Goal: Information Seeking & Learning: Learn about a topic

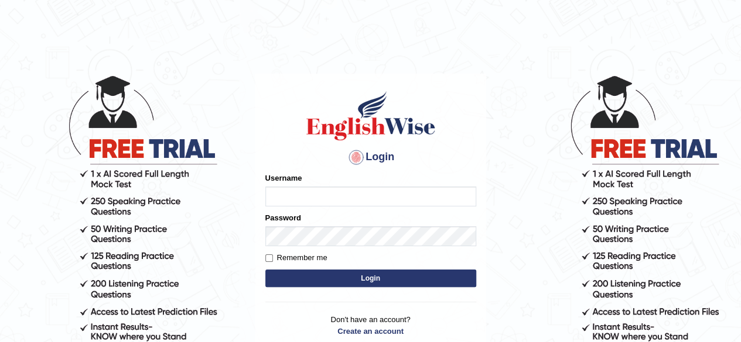
type input "pooja_123"
click at [358, 283] on button "Login" at bounding box center [370, 279] width 211 height 18
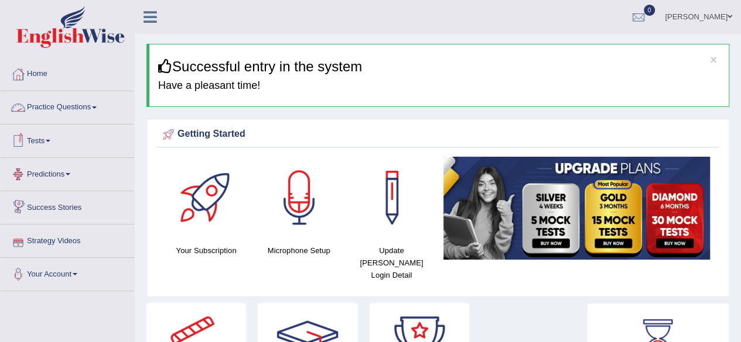
click at [86, 104] on link "Practice Questions" at bounding box center [67, 105] width 133 height 29
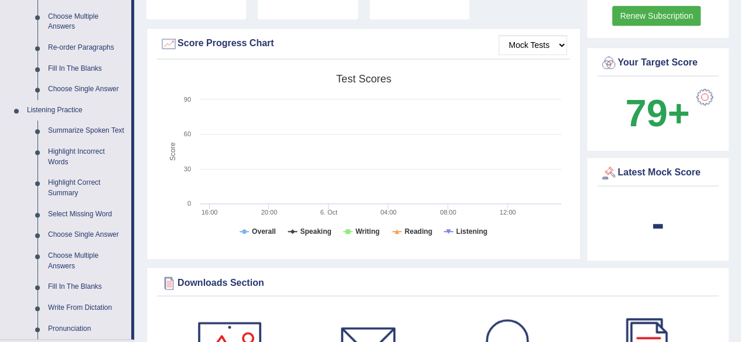
scroll to position [427, 0]
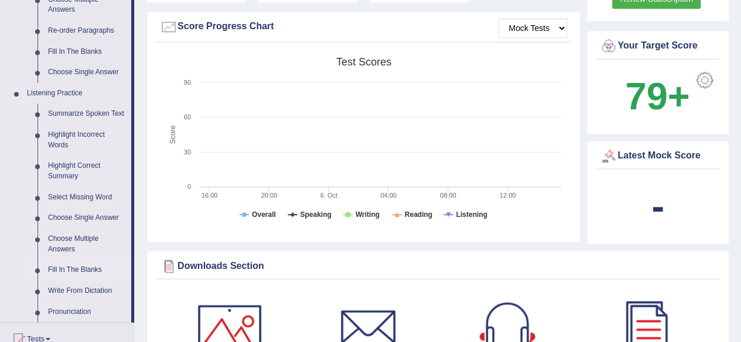
click at [64, 266] on link "Fill In The Blanks" at bounding box center [87, 270] width 88 height 21
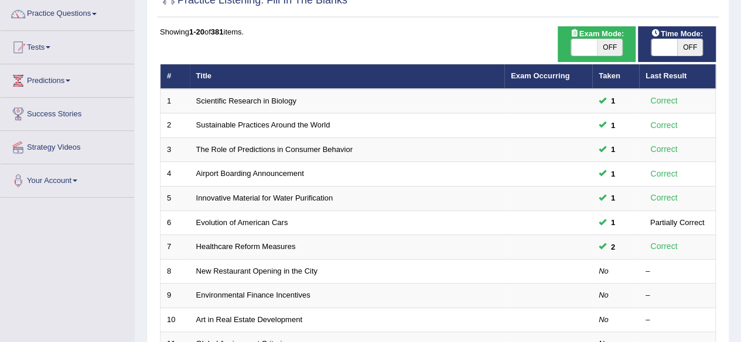
scroll to position [93, 0]
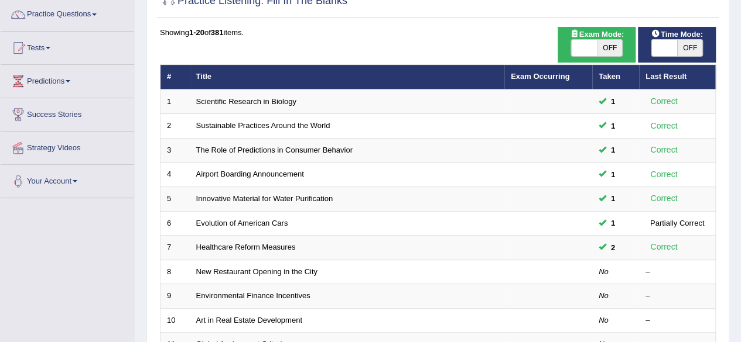
click at [262, 268] on link "New Restaurant Opening in the City" at bounding box center [256, 272] width 121 height 9
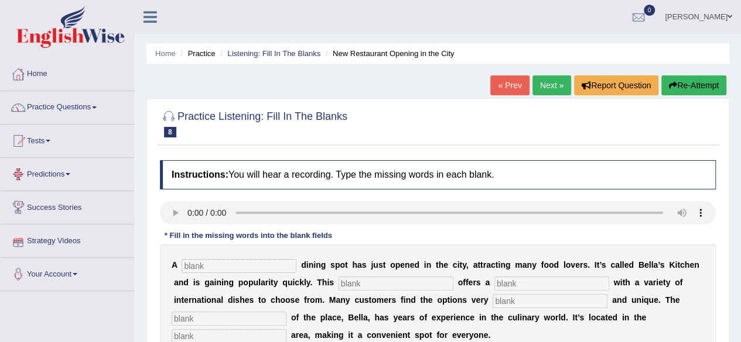
scroll to position [1, 0]
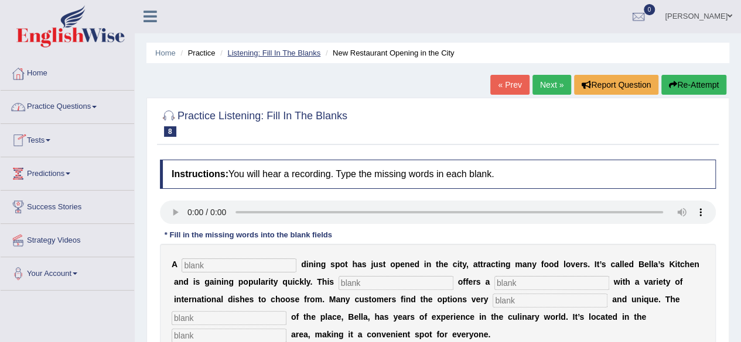
click at [279, 52] on link "Listening: Fill In The Blanks" at bounding box center [273, 53] width 93 height 9
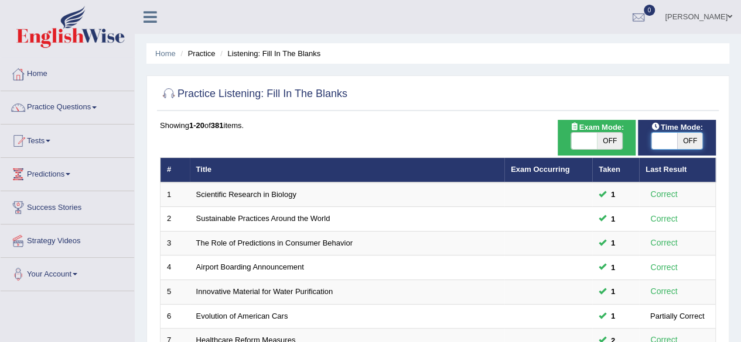
click at [662, 141] on span at bounding box center [664, 141] width 26 height 16
checkbox input "true"
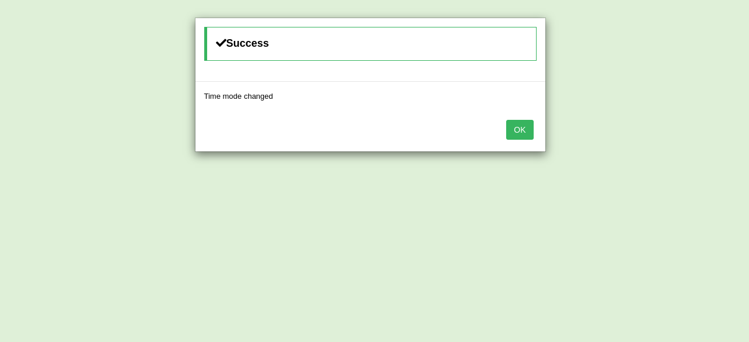
click at [527, 125] on button "OK" at bounding box center [519, 130] width 27 height 20
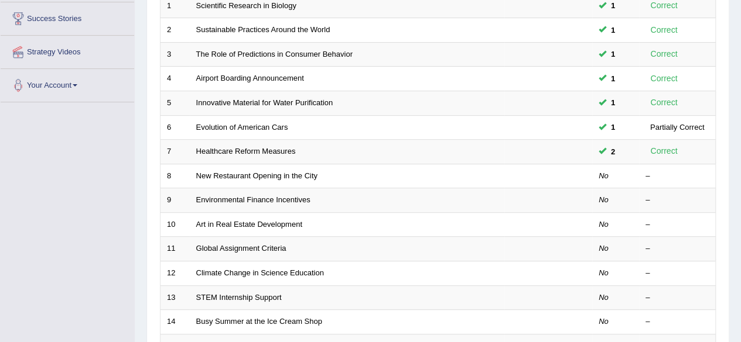
scroll to position [190, 0]
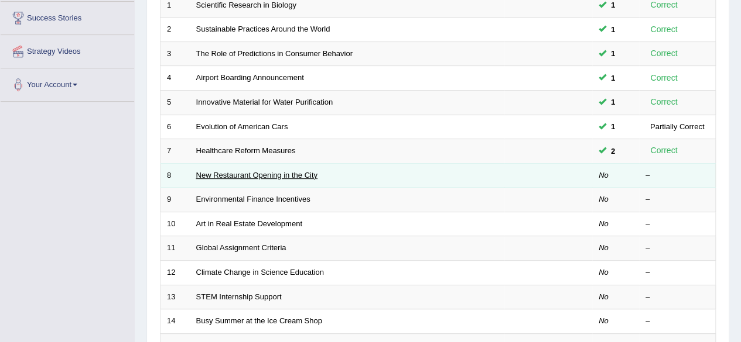
click at [299, 173] on link "New Restaurant Opening in the City" at bounding box center [256, 175] width 121 height 9
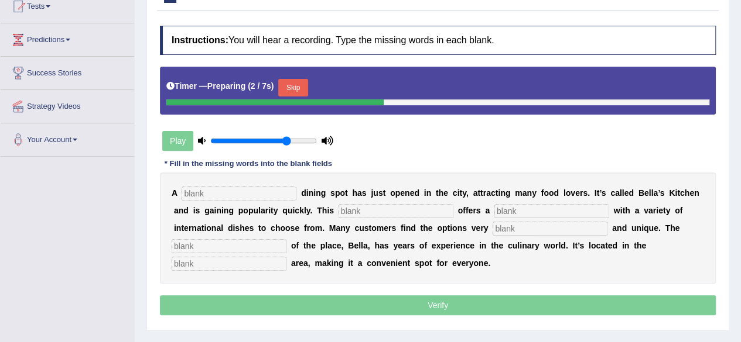
scroll to position [135, 0]
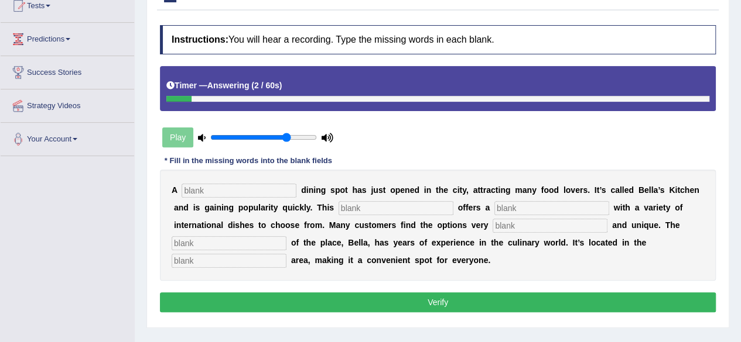
click at [194, 195] on input "text" at bounding box center [238, 191] width 115 height 14
type input "new"
click at [353, 210] on input "text" at bounding box center [395, 208] width 115 height 14
type input "resturant"
click at [508, 204] on input "text" at bounding box center [551, 208] width 115 height 14
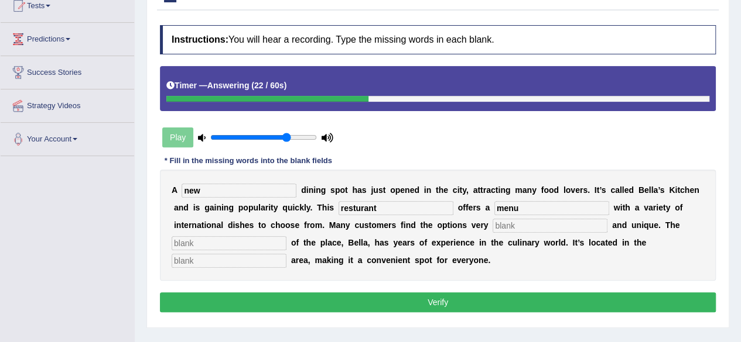
type input "menu"
click at [502, 226] on input "text" at bounding box center [549, 226] width 115 height 14
type input "interesting"
click at [261, 237] on input "text" at bounding box center [229, 244] width 115 height 14
type input "owner"
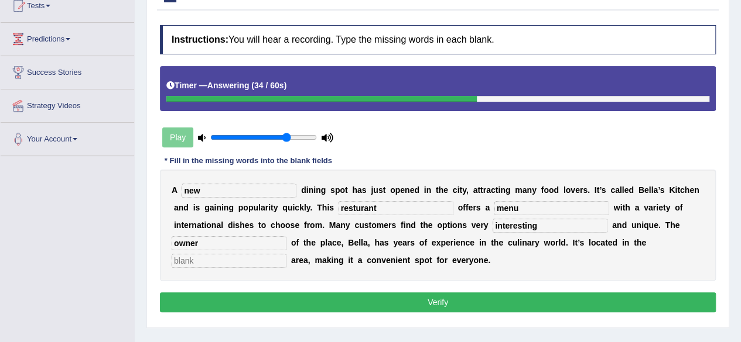
click at [245, 259] on input "text" at bounding box center [229, 261] width 115 height 14
type input "downtown"
click at [327, 300] on button "Verify" at bounding box center [438, 303] width 556 height 20
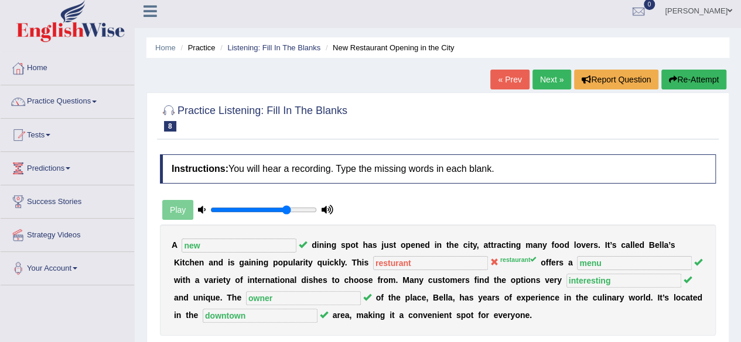
scroll to position [0, 0]
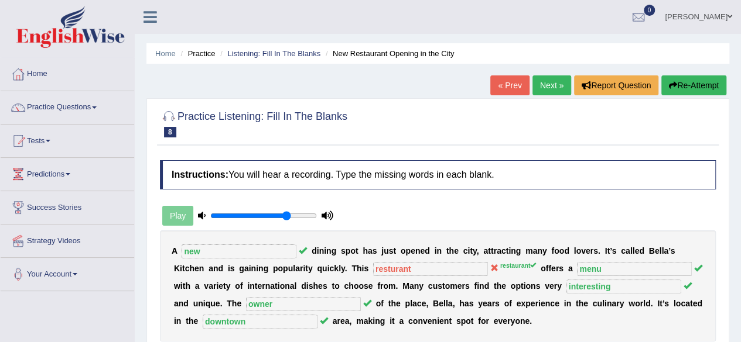
click at [549, 88] on link "Next »" at bounding box center [551, 86] width 39 height 20
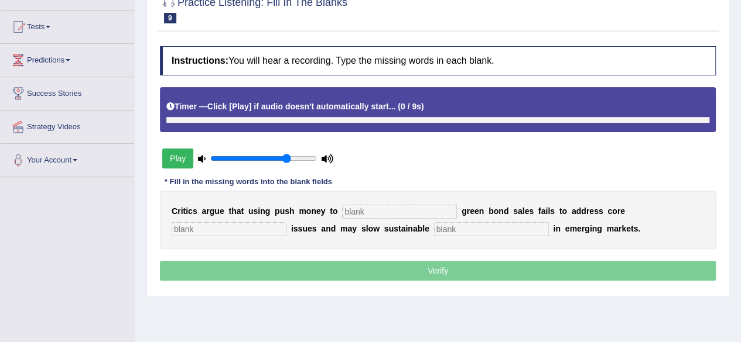
scroll to position [140, 0]
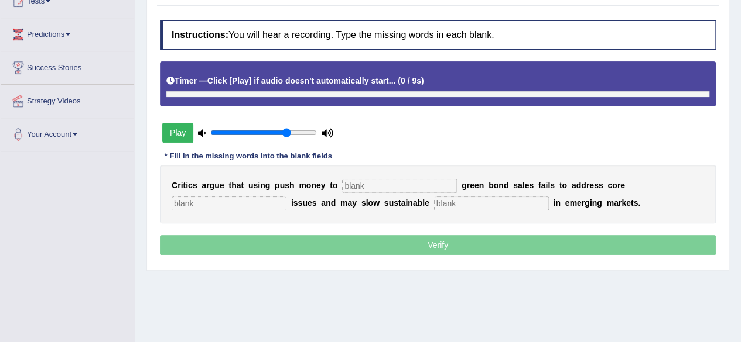
click at [183, 135] on button "Play" at bounding box center [177, 133] width 31 height 20
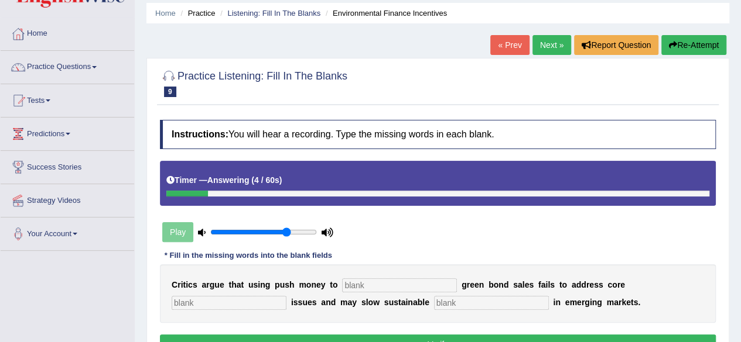
scroll to position [1, 0]
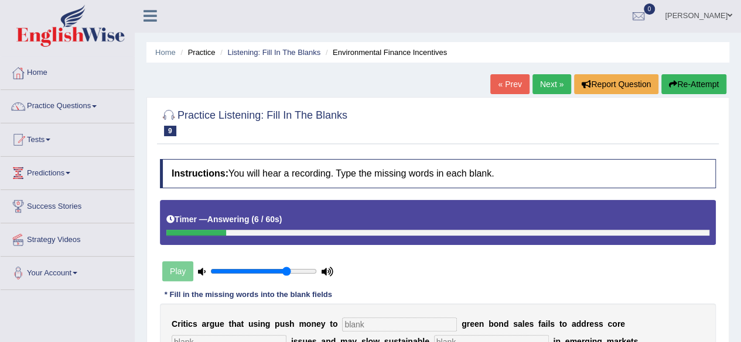
click at [699, 84] on button "Re-Attempt" at bounding box center [693, 84] width 65 height 20
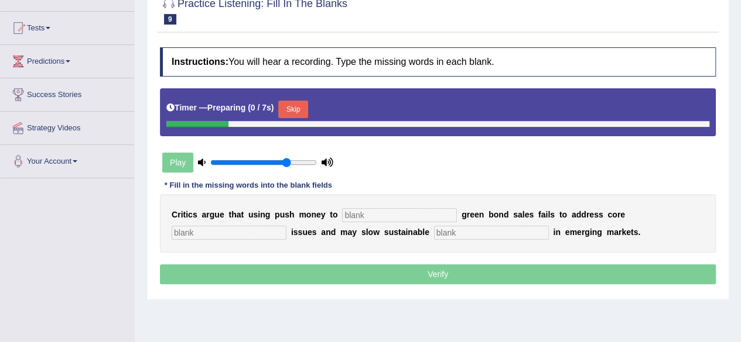
scroll to position [112, 0]
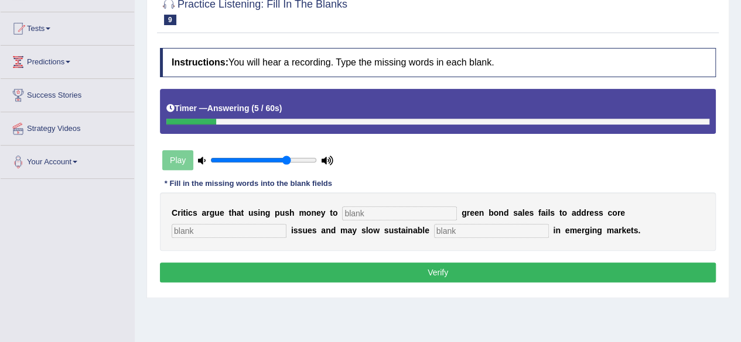
click at [360, 214] on input "text" at bounding box center [399, 214] width 115 height 14
type input "boost"
click at [233, 229] on input "text" at bounding box center [229, 231] width 115 height 14
type input "primary"
click at [446, 227] on input "text" at bounding box center [491, 231] width 115 height 14
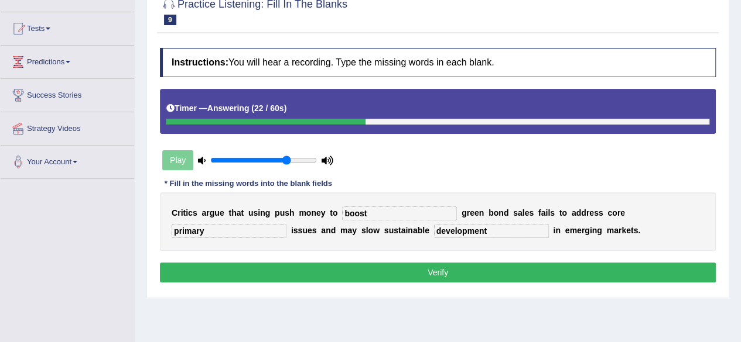
type input "development"
click at [451, 270] on button "Verify" at bounding box center [438, 273] width 556 height 20
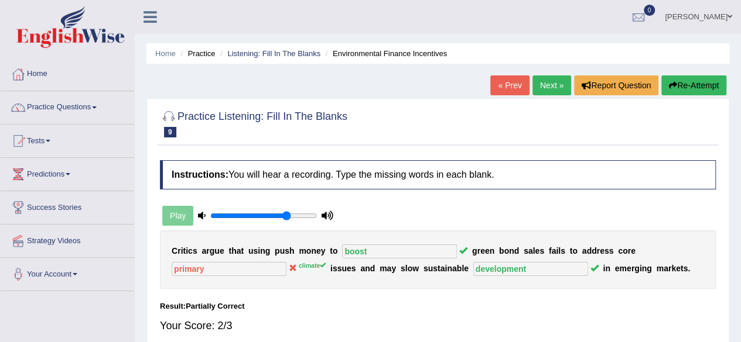
scroll to position [1, 0]
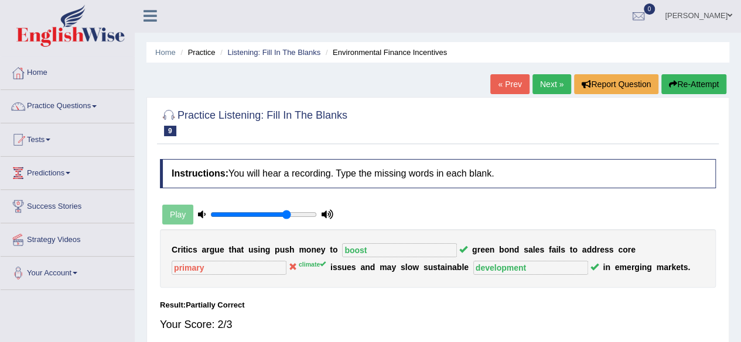
click at [557, 87] on link "Next »" at bounding box center [551, 84] width 39 height 20
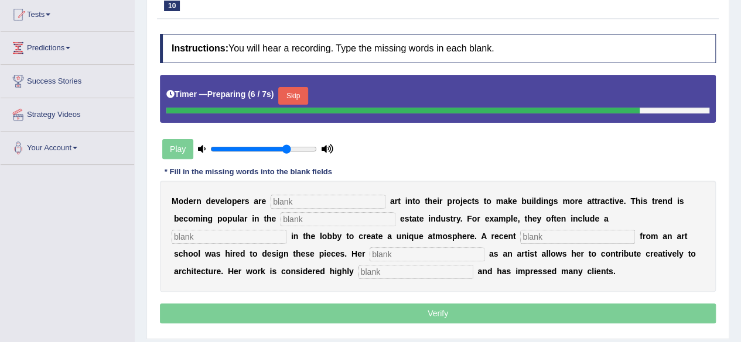
scroll to position [125, 0]
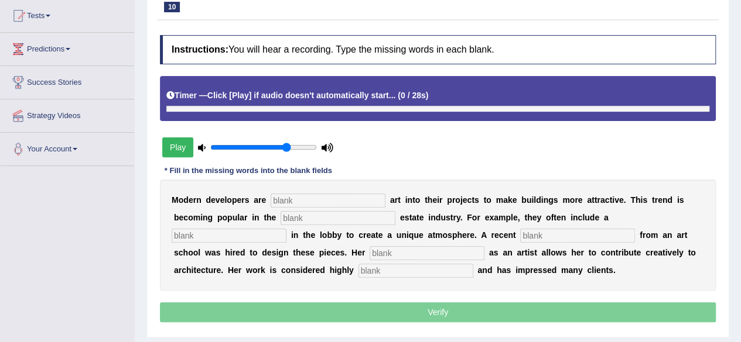
click at [173, 143] on button "Play" at bounding box center [177, 148] width 31 height 20
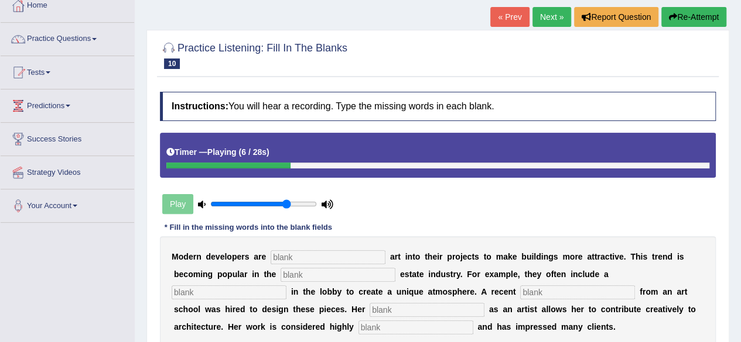
scroll to position [69, 0]
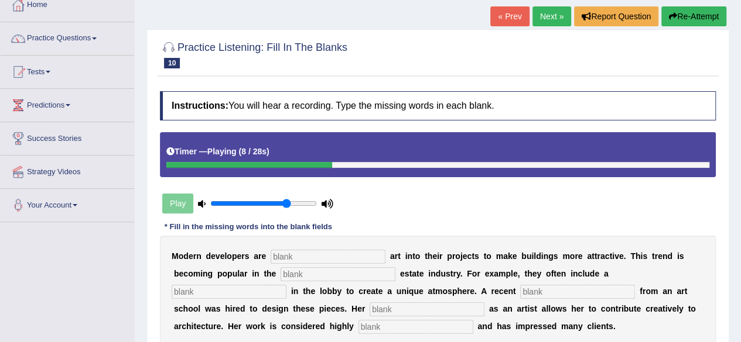
click at [681, 18] on button "Re-Attempt" at bounding box center [693, 16] width 65 height 20
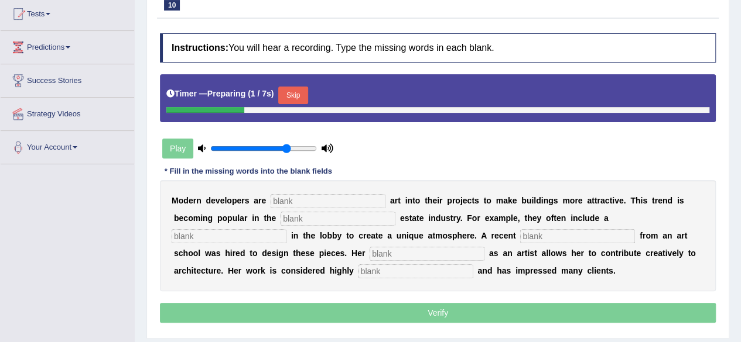
scroll to position [126, 0]
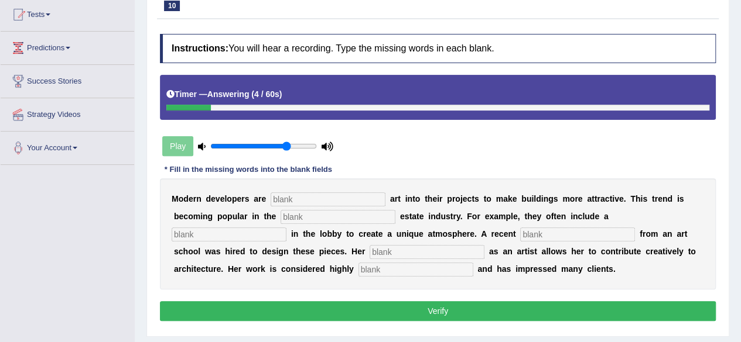
click at [281, 204] on input "text" at bounding box center [327, 200] width 115 height 14
type input "incoperating"
click at [302, 217] on input "text" at bounding box center [337, 217] width 115 height 14
type input "real"
click at [254, 235] on input "text" at bounding box center [229, 235] width 115 height 14
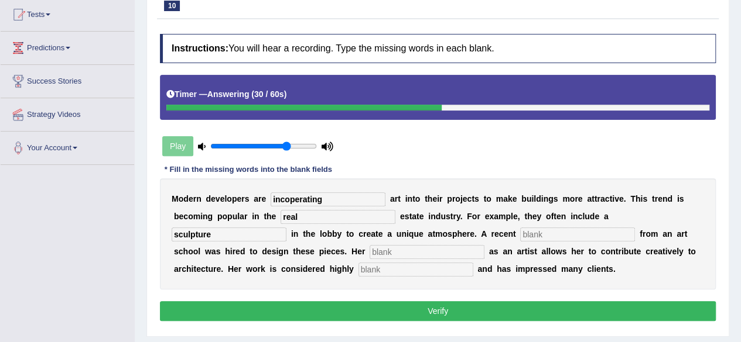
type input "sculpture"
click at [525, 231] on input "text" at bounding box center [577, 235] width 115 height 14
type input "graduate"
click at [381, 248] on input "text" at bounding box center [426, 252] width 115 height 14
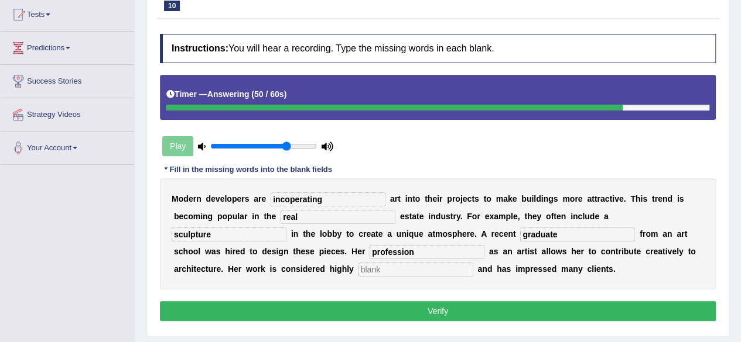
type input "profession"
click at [376, 270] on input "text" at bounding box center [415, 270] width 115 height 14
type input "professional"
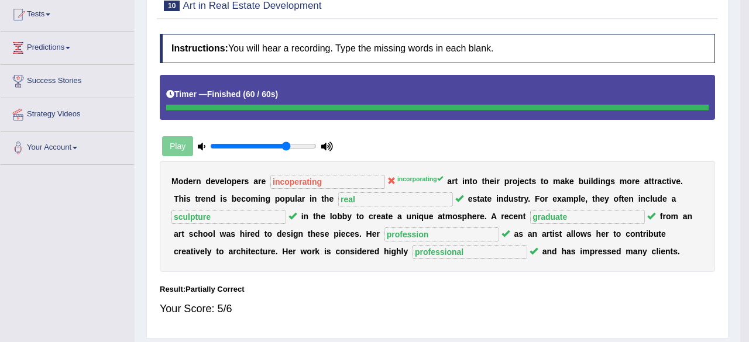
click at [399, 216] on body "Toggle navigation Home Practice Questions Speaking Practice Read Aloud Repeat S…" at bounding box center [374, 45] width 749 height 342
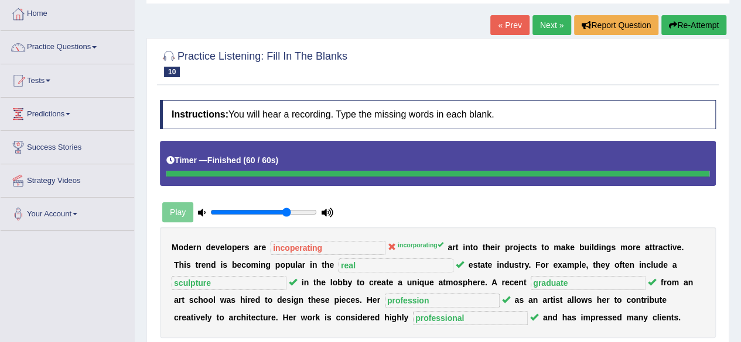
scroll to position [62, 0]
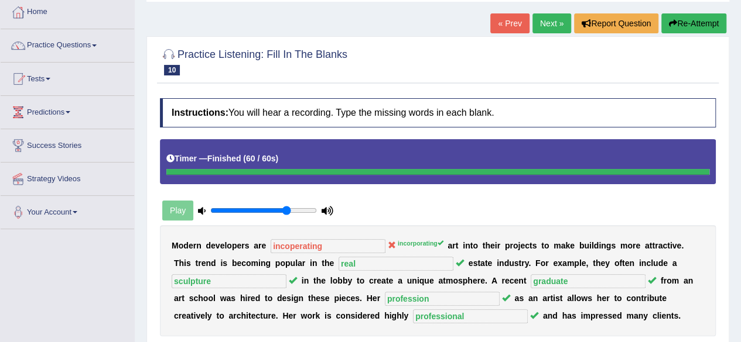
click at [550, 24] on link "Next »" at bounding box center [551, 23] width 39 height 20
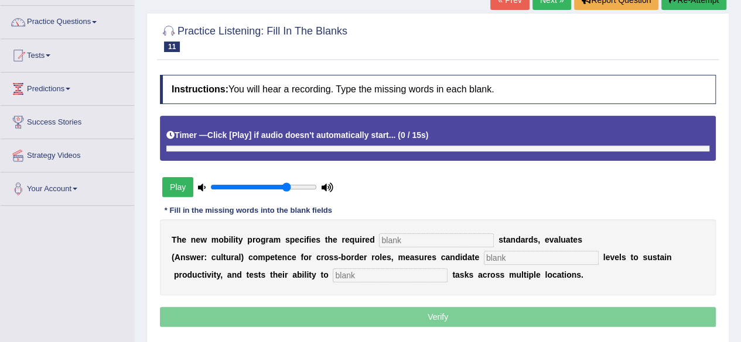
scroll to position [90, 0]
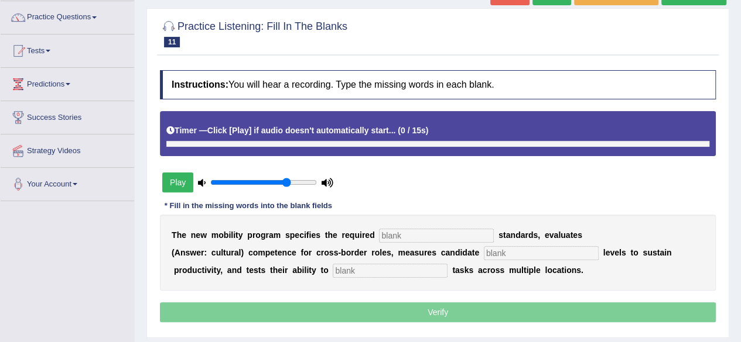
click at [172, 179] on button "Play" at bounding box center [177, 183] width 31 height 20
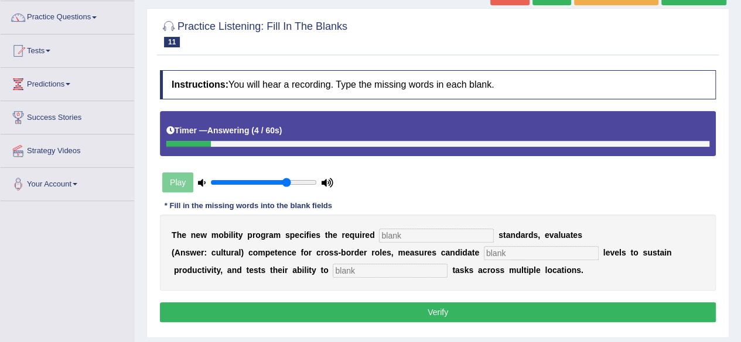
click at [387, 235] on input "text" at bounding box center [436, 236] width 115 height 14
type input "qualification"
click at [496, 254] on input "text" at bounding box center [541, 253] width 115 height 14
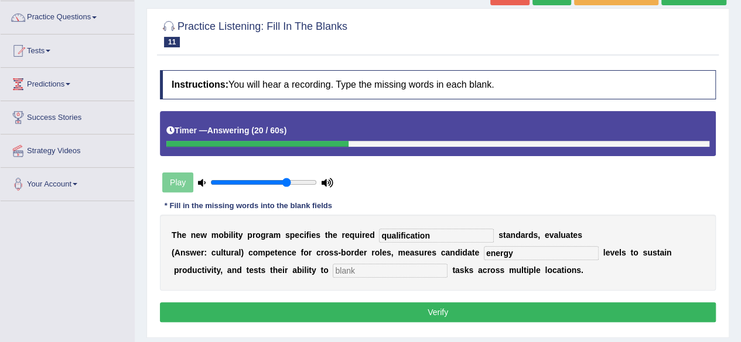
type input "energy"
click at [400, 275] on input "text" at bounding box center [390, 271] width 115 height 14
type input "distribute"
click at [405, 305] on button "Verify" at bounding box center [438, 313] width 556 height 20
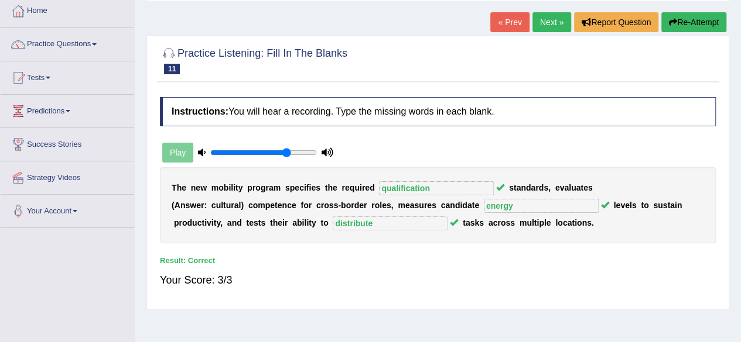
scroll to position [64, 0]
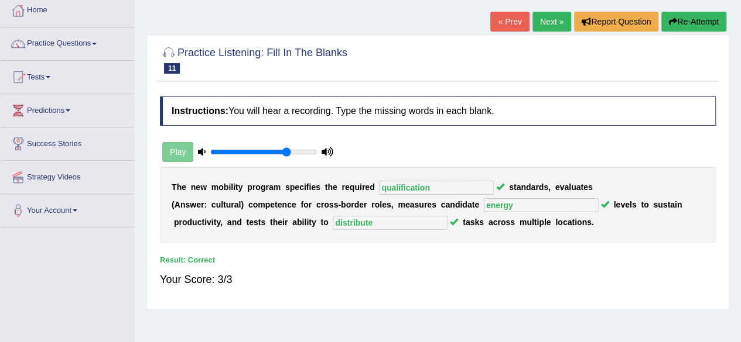
click at [553, 26] on link "Next »" at bounding box center [551, 22] width 39 height 20
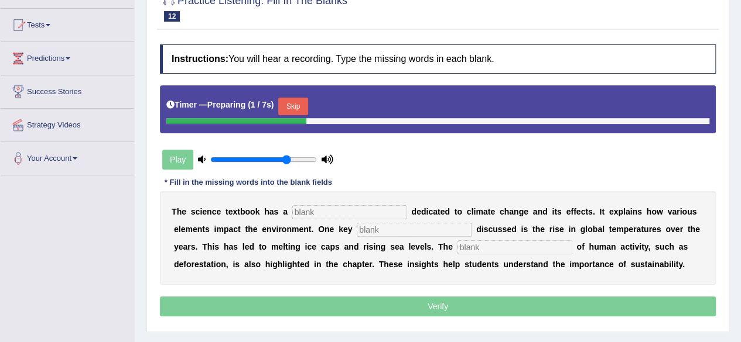
scroll to position [128, 0]
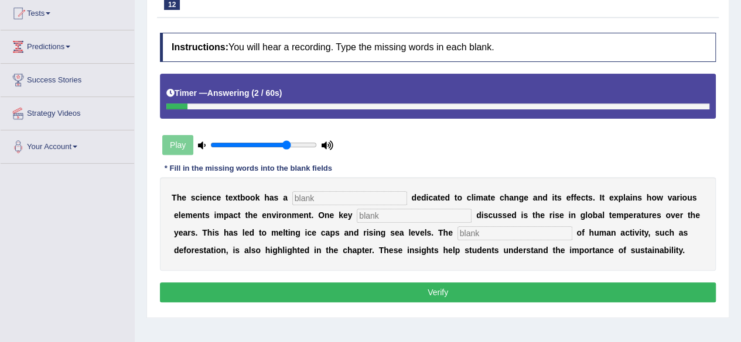
click at [306, 195] on input "text" at bounding box center [349, 198] width 115 height 14
type input "section"
click at [375, 216] on input "text" at bounding box center [414, 216] width 115 height 14
type input "factor"
click at [479, 237] on input "text" at bounding box center [514, 234] width 115 height 14
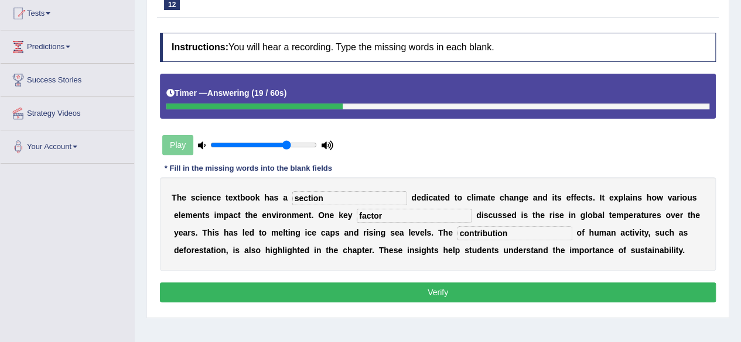
type input "contribution"
click at [462, 294] on button "Verify" at bounding box center [438, 293] width 556 height 20
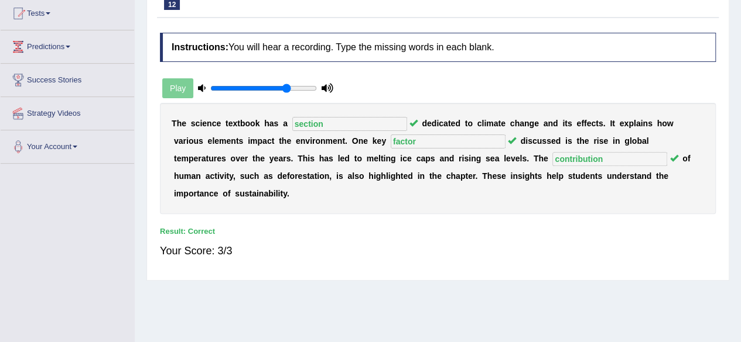
scroll to position [0, 0]
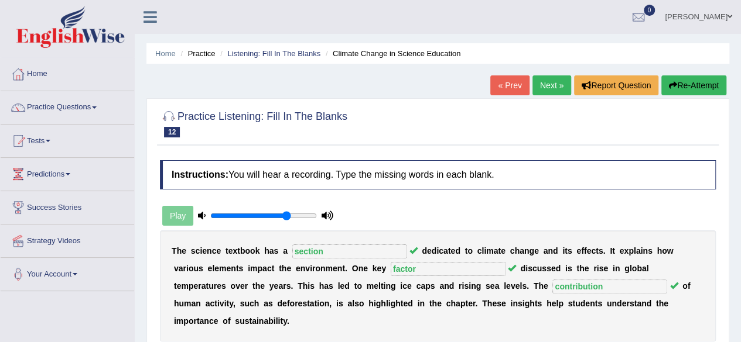
click at [555, 80] on link "Next »" at bounding box center [551, 86] width 39 height 20
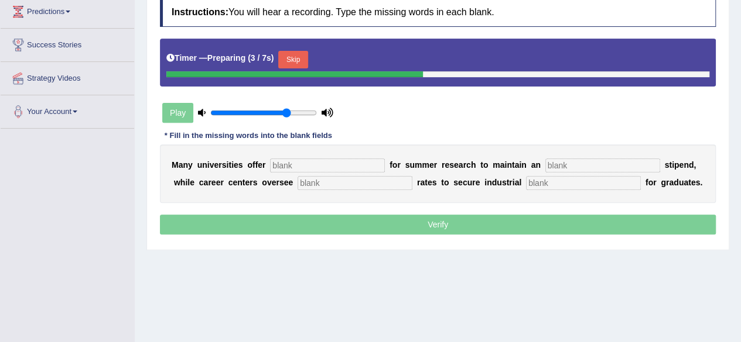
scroll to position [163, 0]
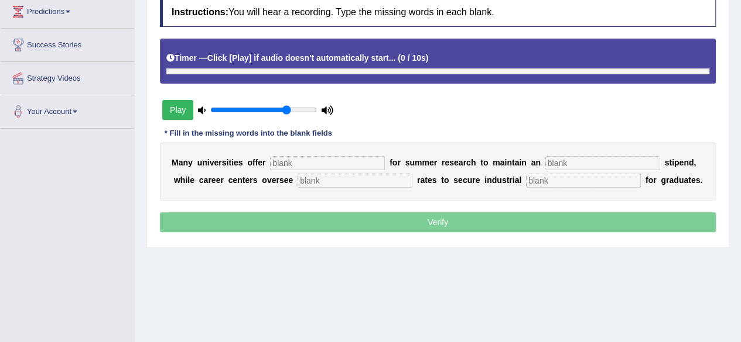
click at [170, 104] on button "Play" at bounding box center [177, 110] width 31 height 20
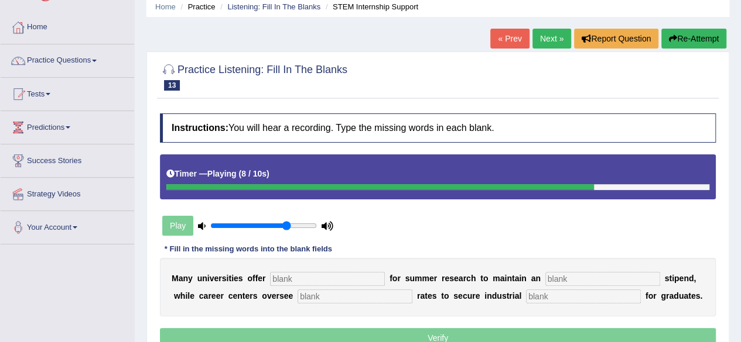
scroll to position [48, 0]
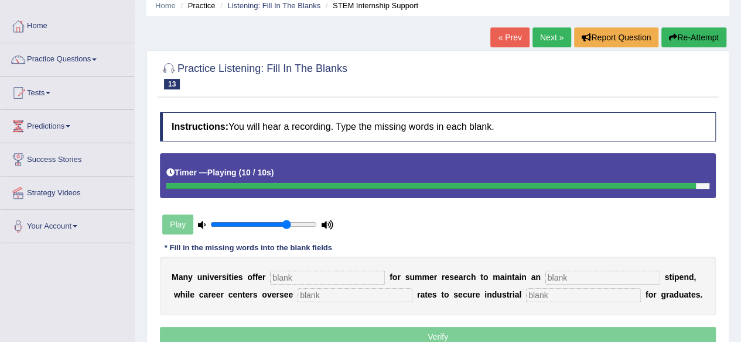
click at [684, 39] on button "Re-Attempt" at bounding box center [693, 38] width 65 height 20
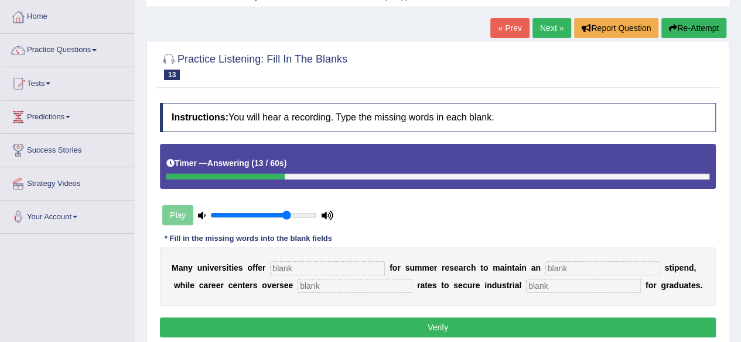
scroll to position [57, 0]
click at [703, 25] on button "Re-Attempt" at bounding box center [693, 28] width 65 height 20
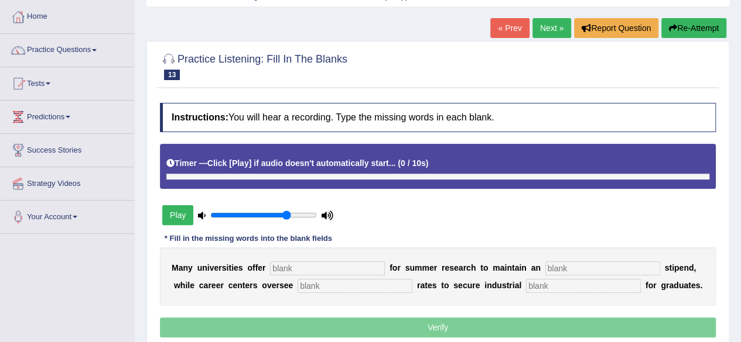
click at [177, 207] on button "Play" at bounding box center [177, 215] width 31 height 20
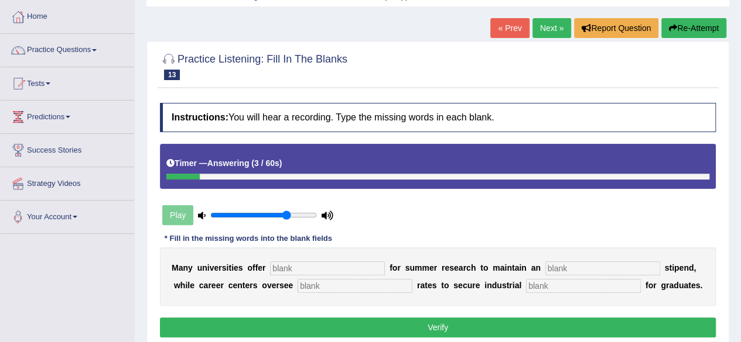
click at [297, 268] on input "text" at bounding box center [327, 269] width 115 height 14
type input "subcties"
click at [549, 265] on input "text" at bounding box center [602, 269] width 115 height 14
type input "average"
click at [340, 284] on input "text" at bounding box center [354, 286] width 115 height 14
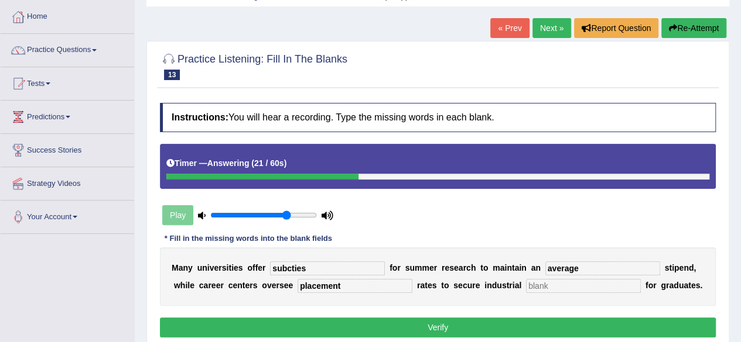
type input "placement"
click at [537, 284] on input "text" at bounding box center [583, 286] width 115 height 14
type input "experience"
click at [562, 324] on button "Verify" at bounding box center [438, 328] width 556 height 20
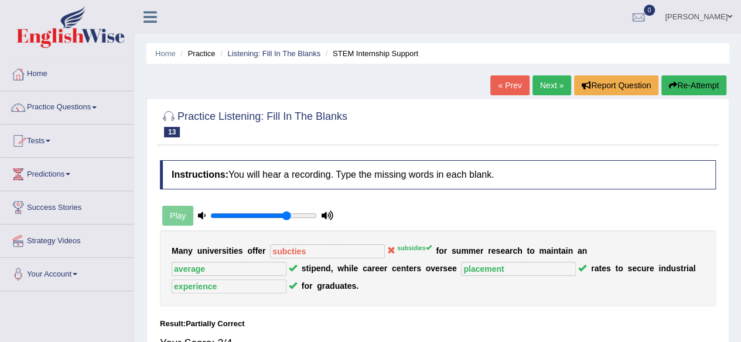
click at [36, 75] on link "Home" at bounding box center [67, 72] width 133 height 29
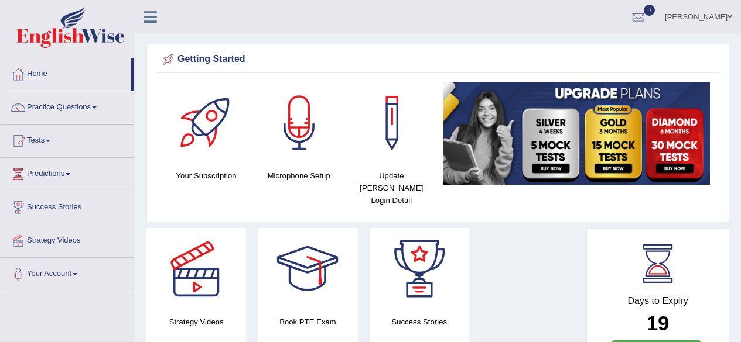
click at [708, 16] on link "Pooja Sunar" at bounding box center [698, 15] width 85 height 30
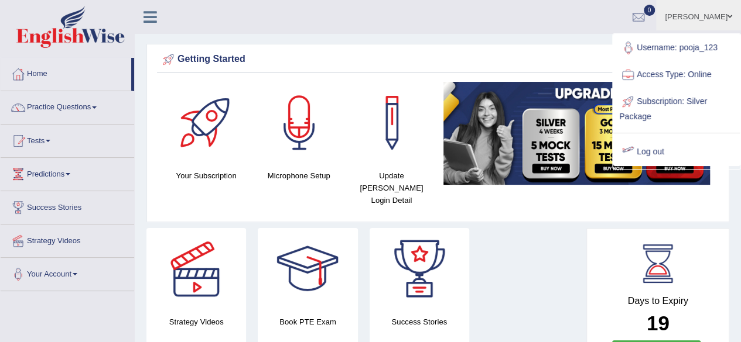
click at [644, 147] on link "Log out" at bounding box center [676, 152] width 126 height 27
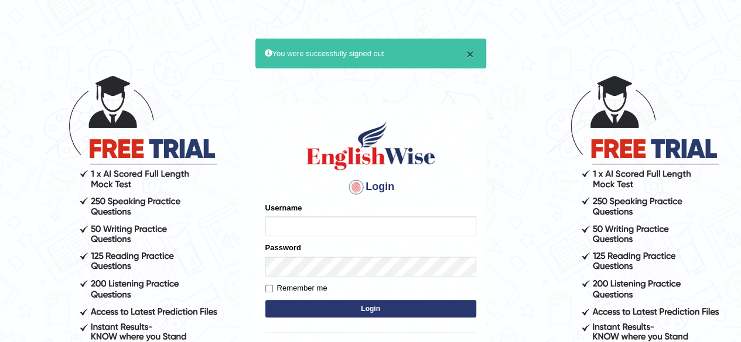
type input "pooja_123"
click at [472, 50] on button "×" at bounding box center [469, 54] width 7 height 12
